Goal: Check status: Check status

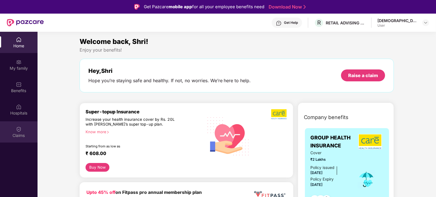
click at [15, 137] on div "Claims" at bounding box center [18, 136] width 37 height 6
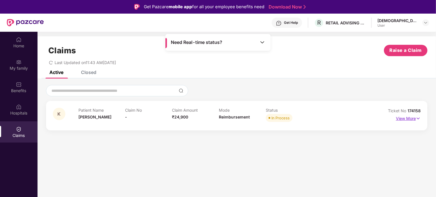
click at [416, 118] on img at bounding box center [417, 119] width 5 height 6
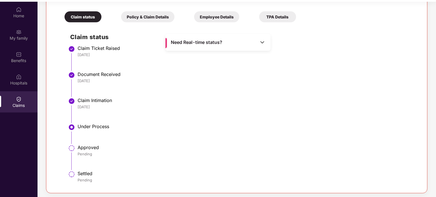
scroll to position [32, 0]
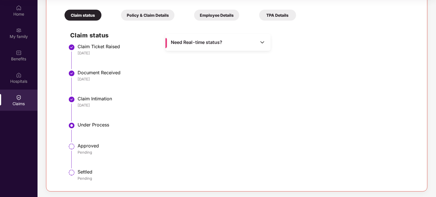
click at [250, 47] on div "Need Real-time status?" at bounding box center [217, 42] width 105 height 17
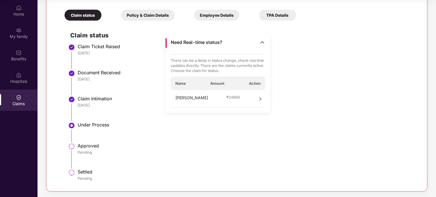
click at [236, 97] on div "[PERSON_NAME] ₹ 24900" at bounding box center [218, 99] width 95 height 18
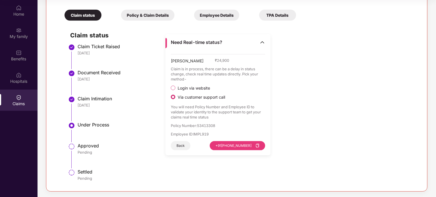
click at [201, 88] on span "Login via website" at bounding box center [193, 88] width 37 height 5
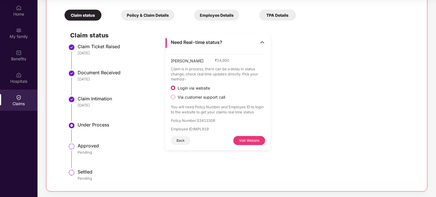
click at [242, 143] on button "Visit Website" at bounding box center [249, 140] width 32 height 9
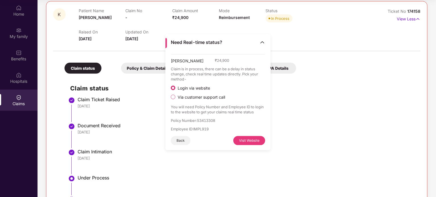
scroll to position [64, 0]
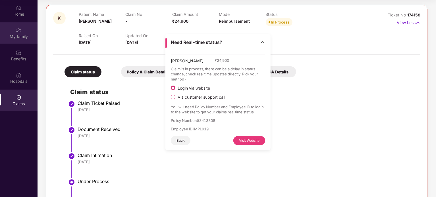
click at [20, 39] on div "My family" at bounding box center [18, 37] width 37 height 6
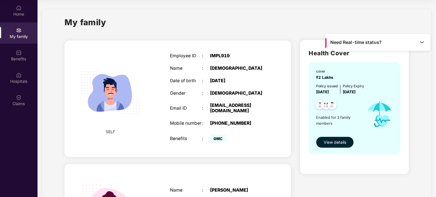
click at [350, 143] on button "View details" at bounding box center [335, 142] width 38 height 11
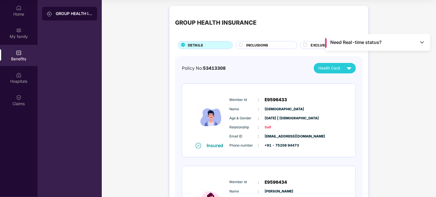
click at [329, 73] on div "Health Card" at bounding box center [336, 68] width 36 height 10
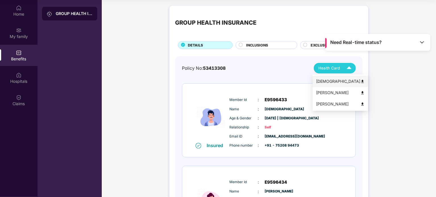
click at [329, 84] on div "[DEMOGRAPHIC_DATA]" at bounding box center [340, 81] width 49 height 6
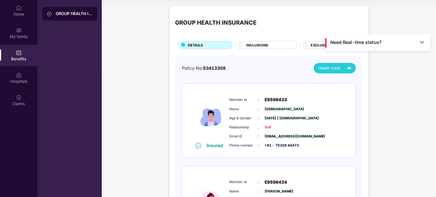
click at [351, 62] on div "Policy No: 53413308 Health Card Insured Member Id : E9596433 Name : [PERSON_NAM…" at bounding box center [268, 199] width 187 height 287
click at [350, 66] on img at bounding box center [349, 68] width 10 height 10
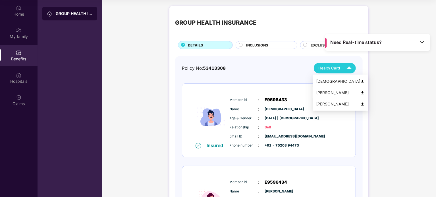
click at [332, 92] on div "[PERSON_NAME]" at bounding box center [340, 93] width 49 height 6
